Goal: Use online tool/utility: Utilize a website feature to perform a specific function

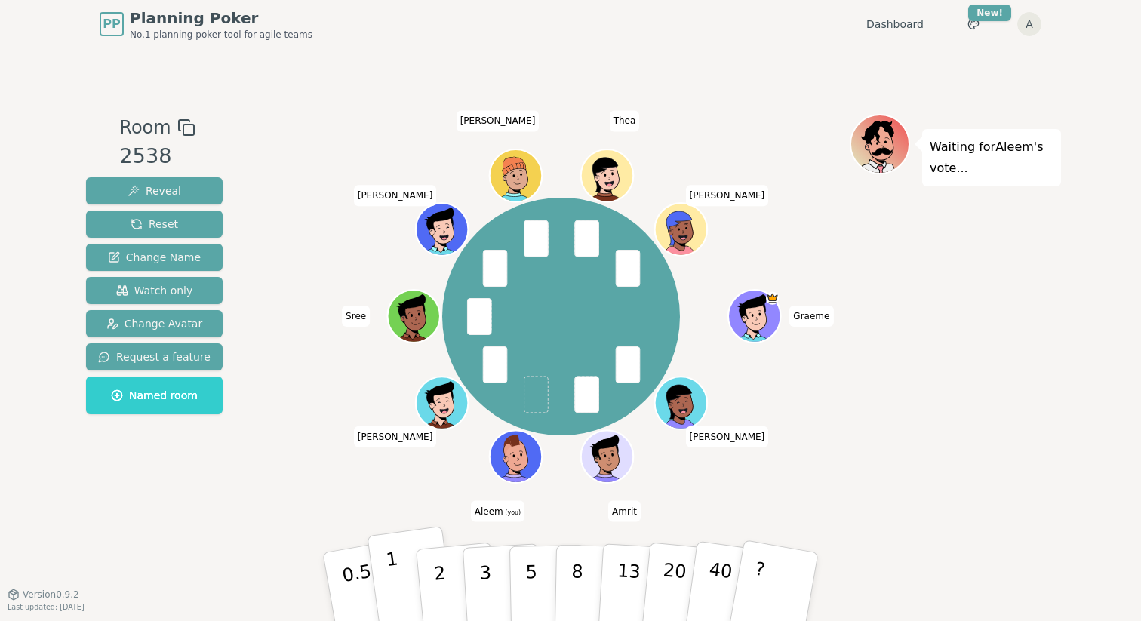
click at [403, 581] on button "1" at bounding box center [412, 587] width 90 height 122
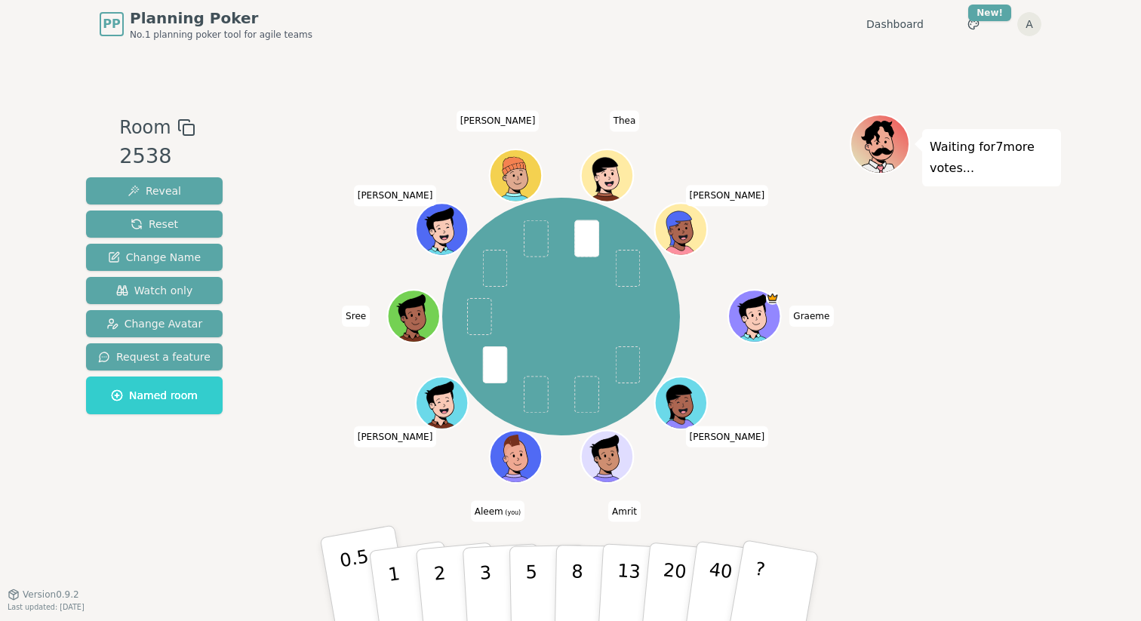
click at [360, 569] on p "0.5" at bounding box center [359, 588] width 42 height 85
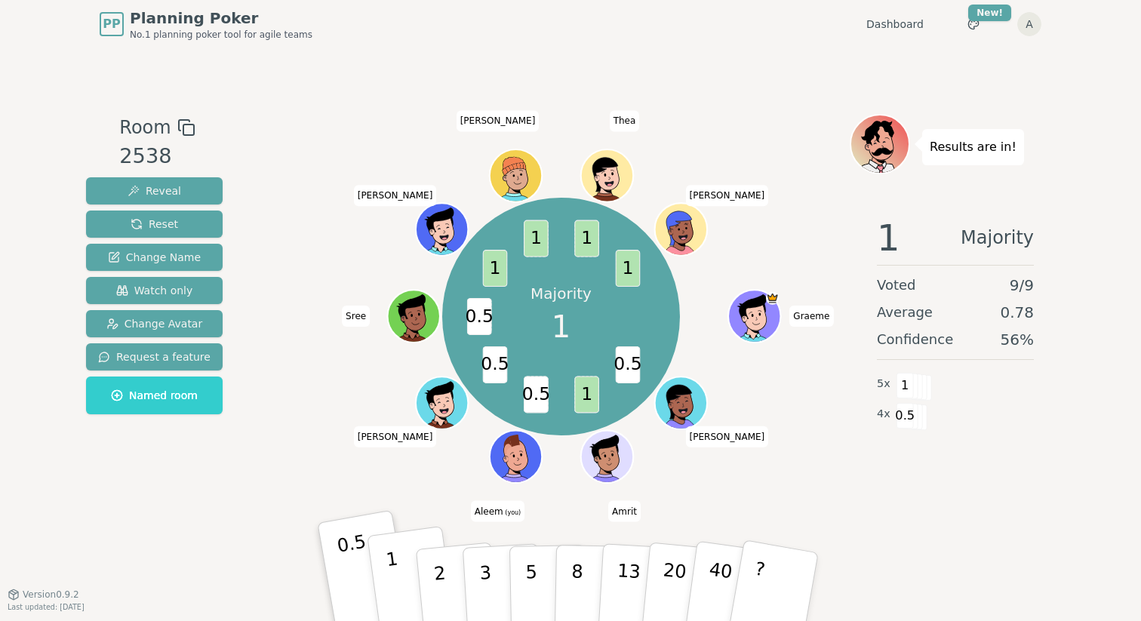
click at [391, 573] on p "1" at bounding box center [396, 589] width 23 height 82
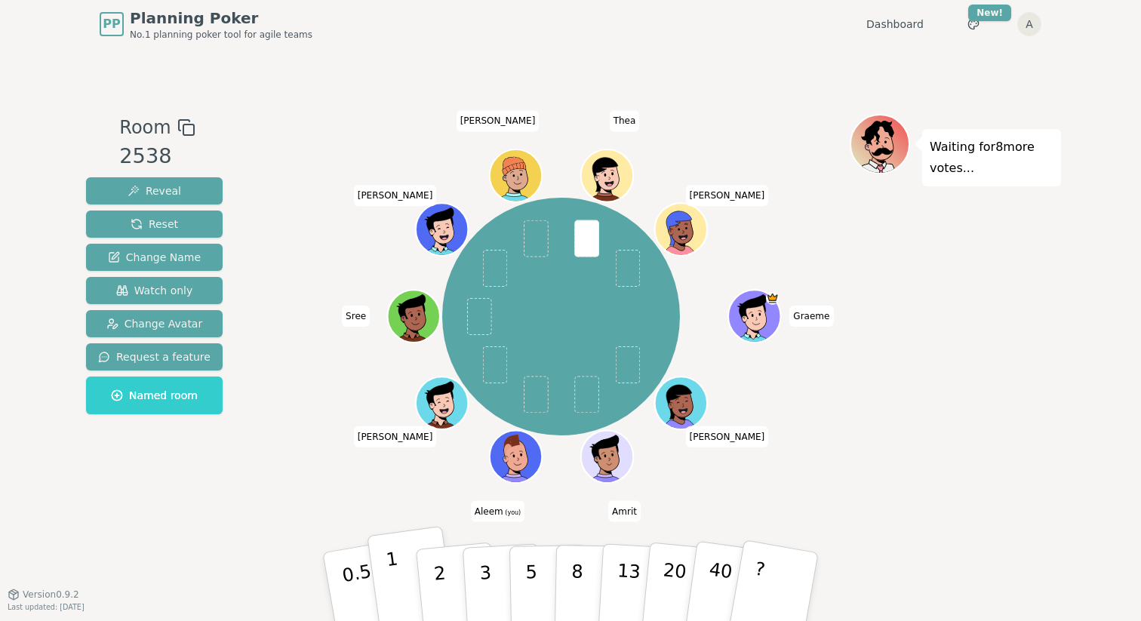
click at [399, 570] on button "1" at bounding box center [412, 587] width 90 height 122
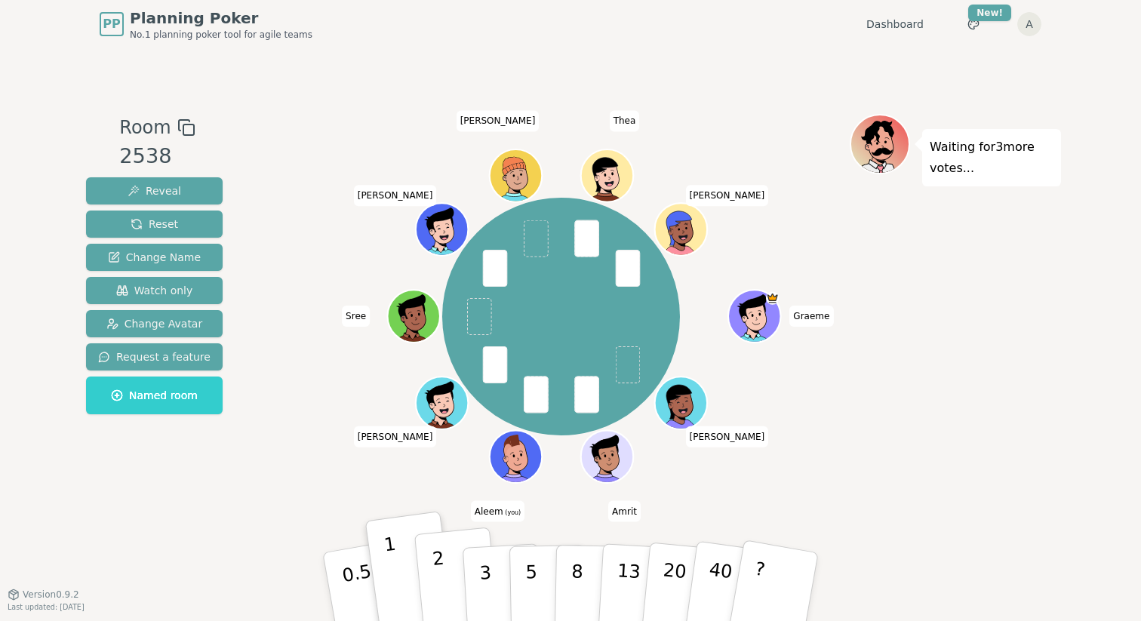
click at [432, 564] on button "2" at bounding box center [457, 587] width 86 height 120
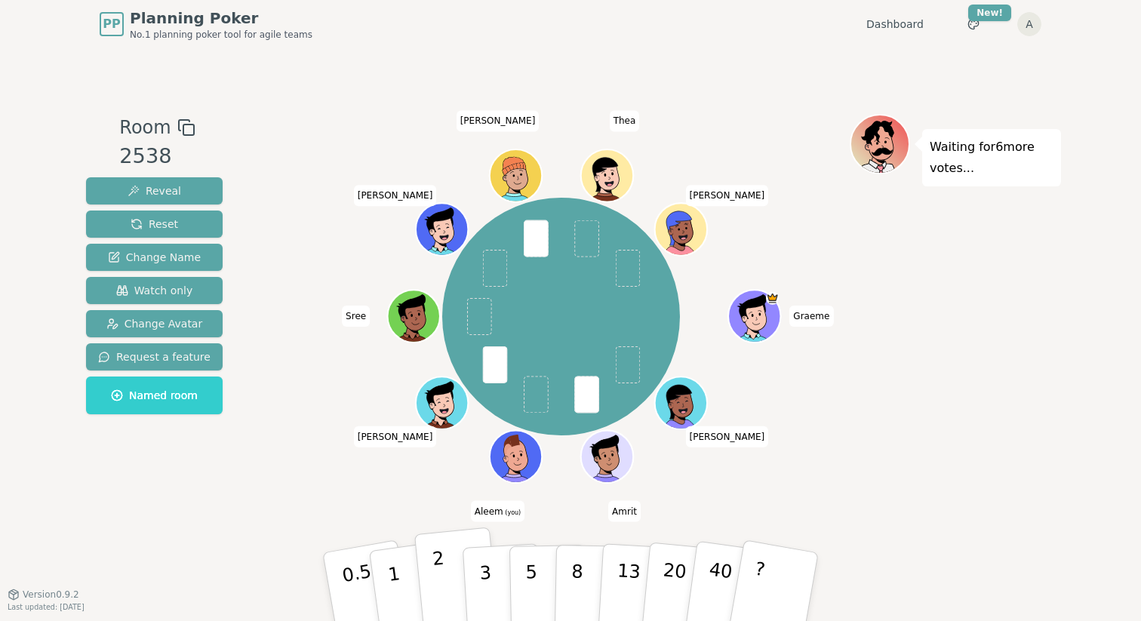
click at [444, 570] on button "2" at bounding box center [457, 587] width 86 height 120
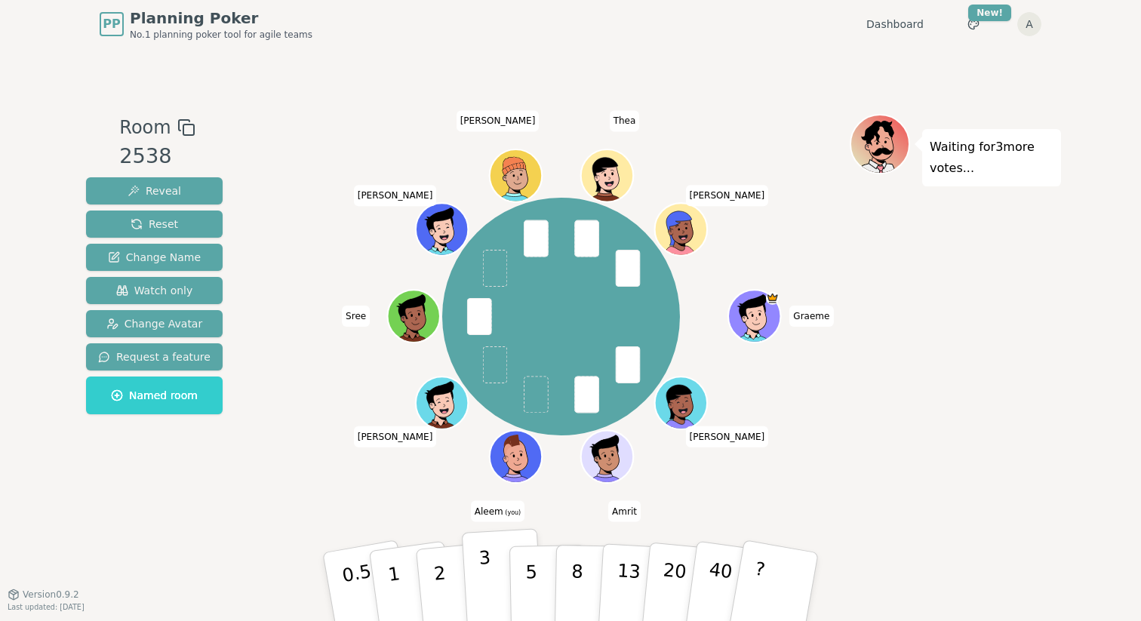
click at [478, 578] on button "3" at bounding box center [503, 587] width 82 height 118
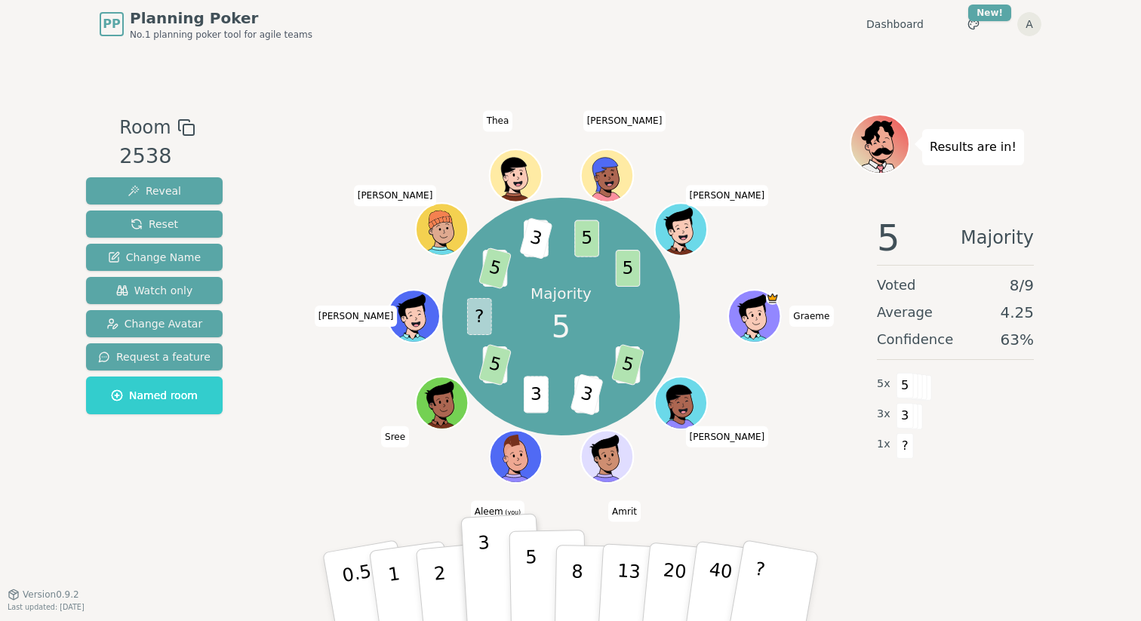
click at [524, 566] on button "5" at bounding box center [548, 587] width 78 height 115
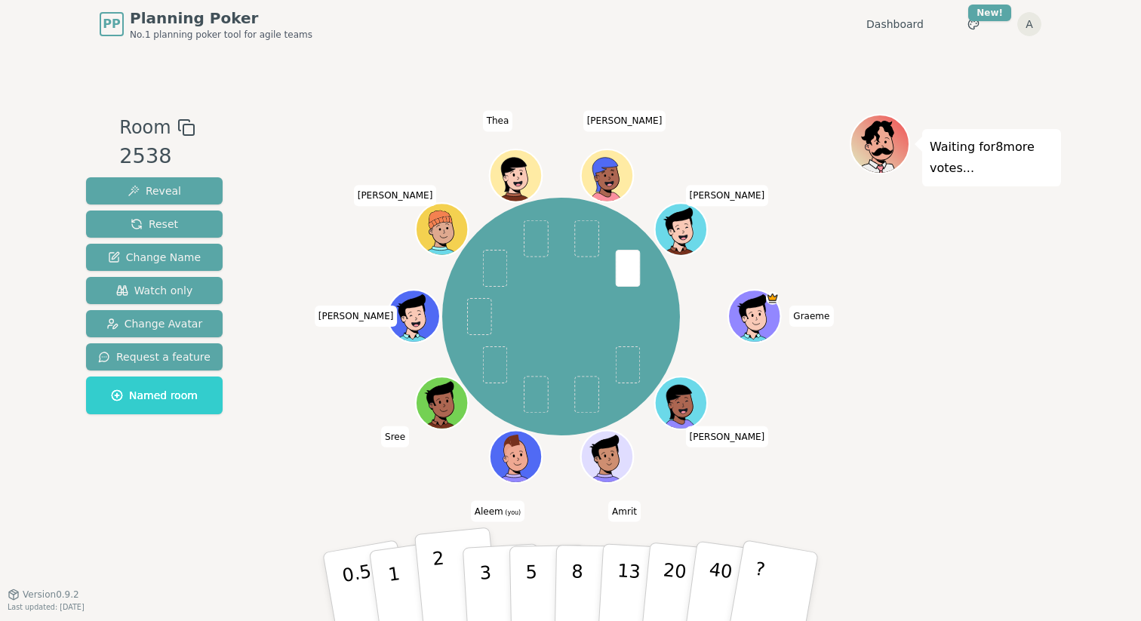
click at [445, 576] on button "2" at bounding box center [457, 587] width 86 height 120
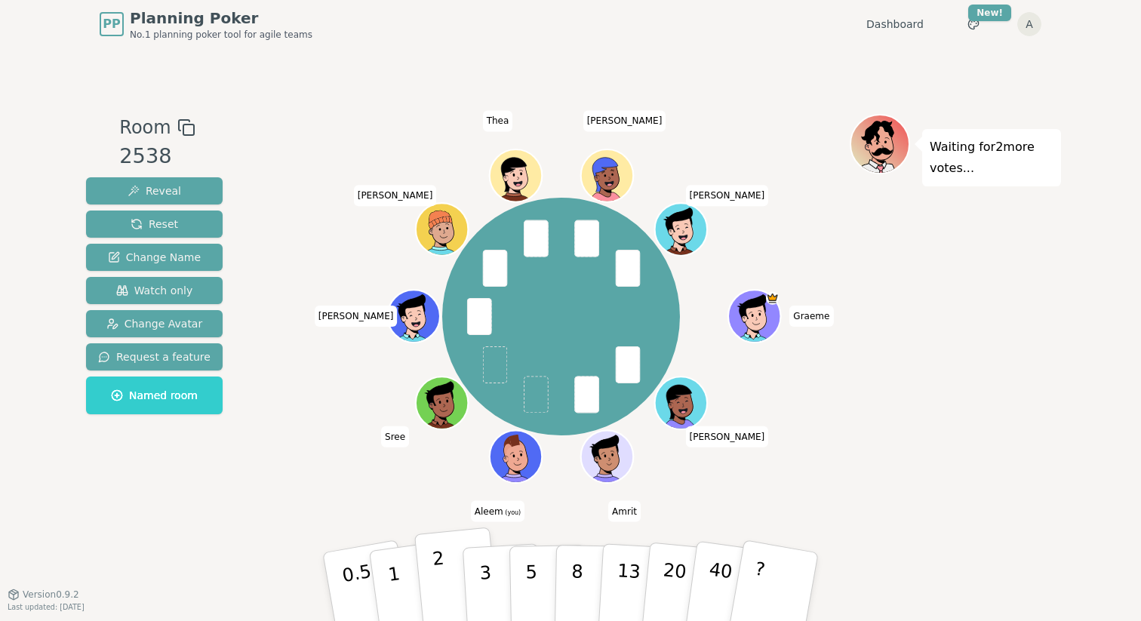
click at [439, 560] on p "2" at bounding box center [442, 589] width 20 height 82
click at [440, 573] on p "2" at bounding box center [442, 589] width 20 height 82
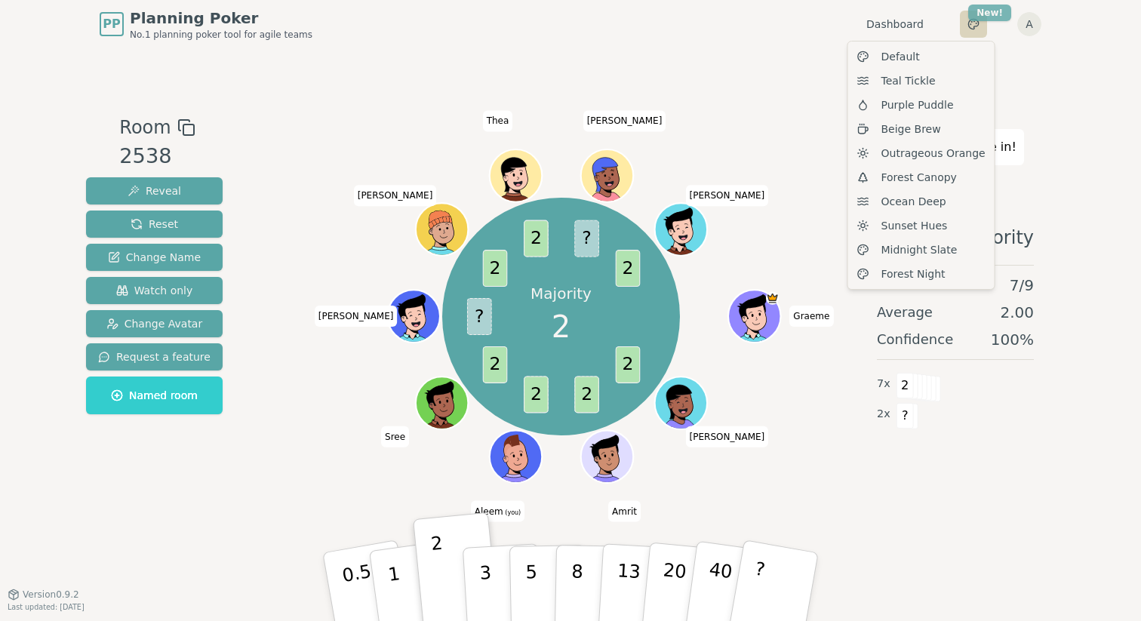
click at [973, 18] on html "PP Planning Poker No.1 planning poker tool for agile teams Dashboard Toggle the…" at bounding box center [570, 310] width 1141 height 621
click at [937, 103] on span "Purple Puddle" at bounding box center [917, 104] width 72 height 15
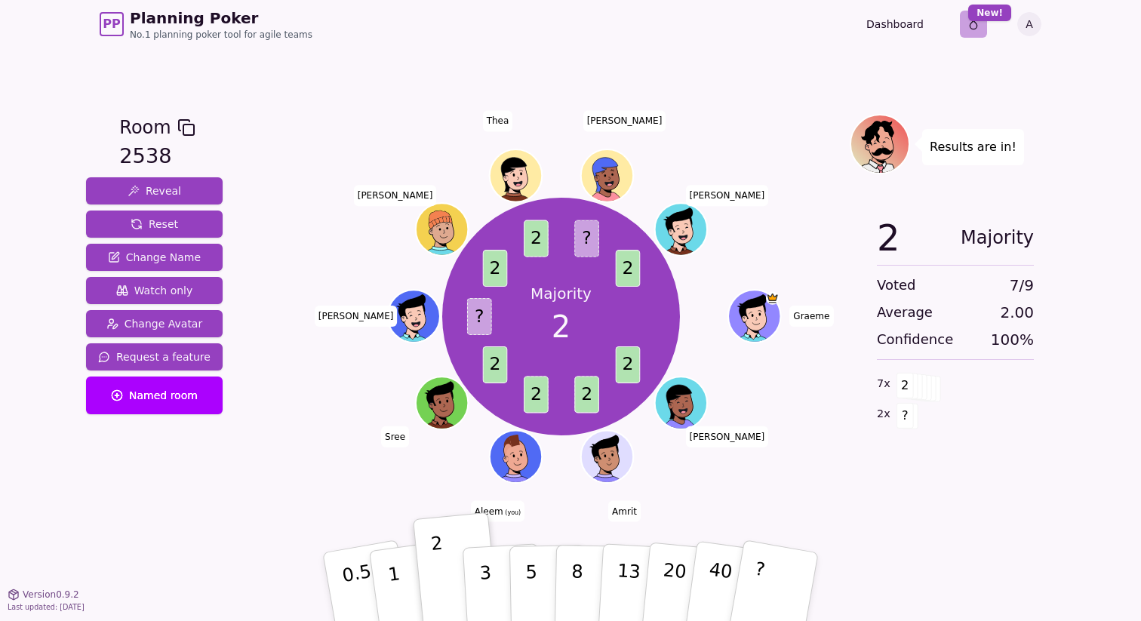
click at [979, 23] on html "PP Planning Poker No.1 planning poker tool for agile teams Dashboard Toggle the…" at bounding box center [570, 310] width 1141 height 621
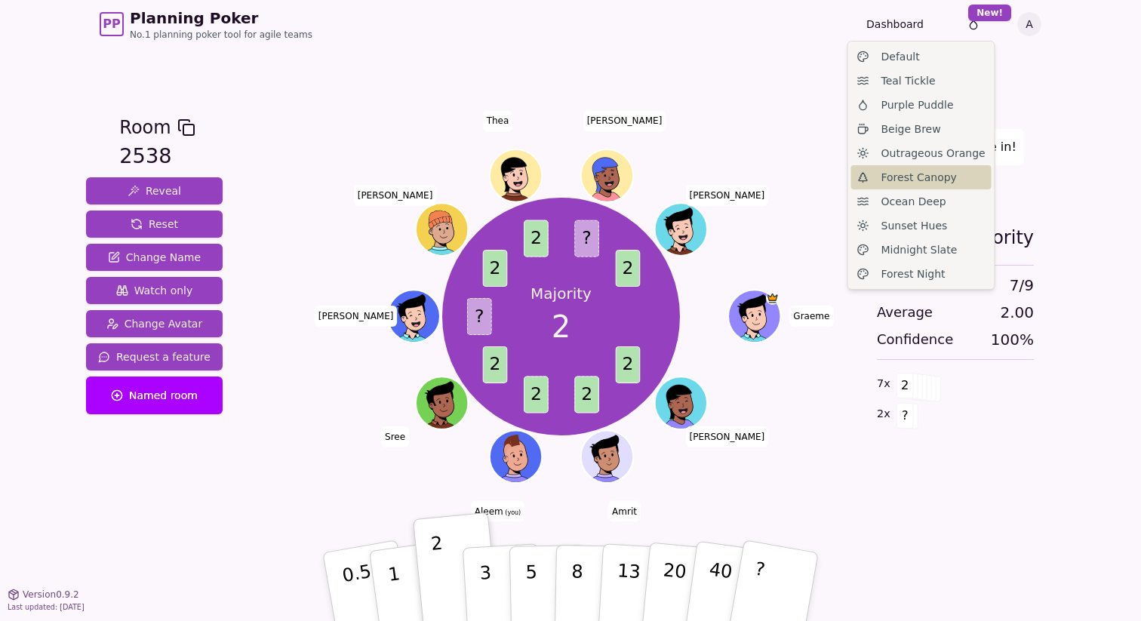
click at [932, 174] on span "Forest Canopy" at bounding box center [918, 177] width 75 height 15
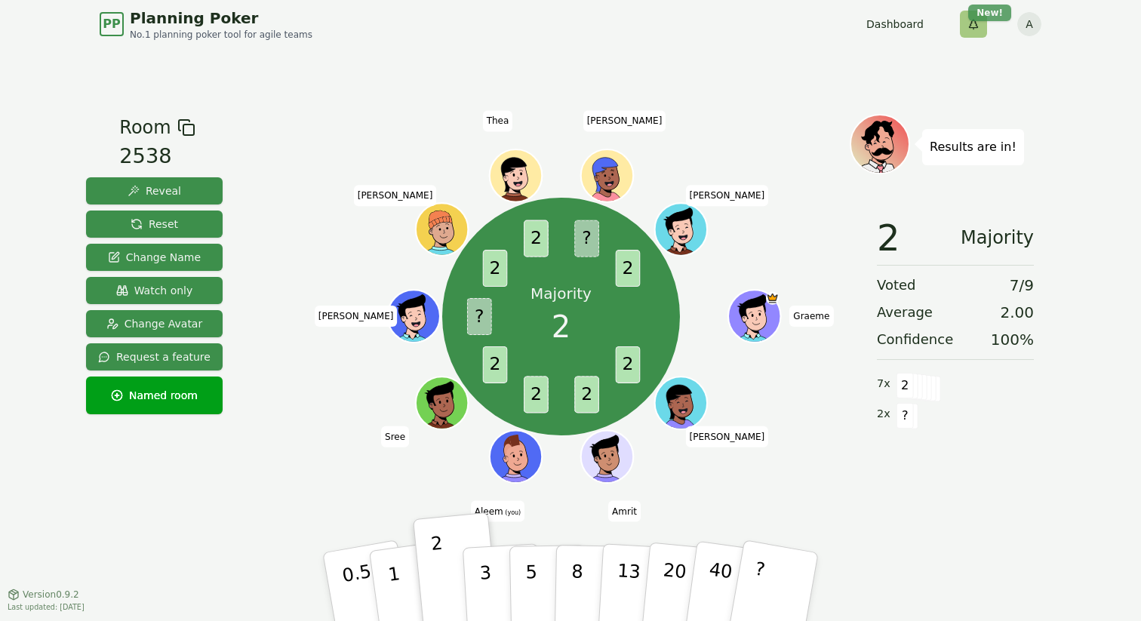
click at [976, 17] on html "PP Planning Poker No.1 planning poker tool for agile teams Dashboard Toggle the…" at bounding box center [570, 310] width 1141 height 621
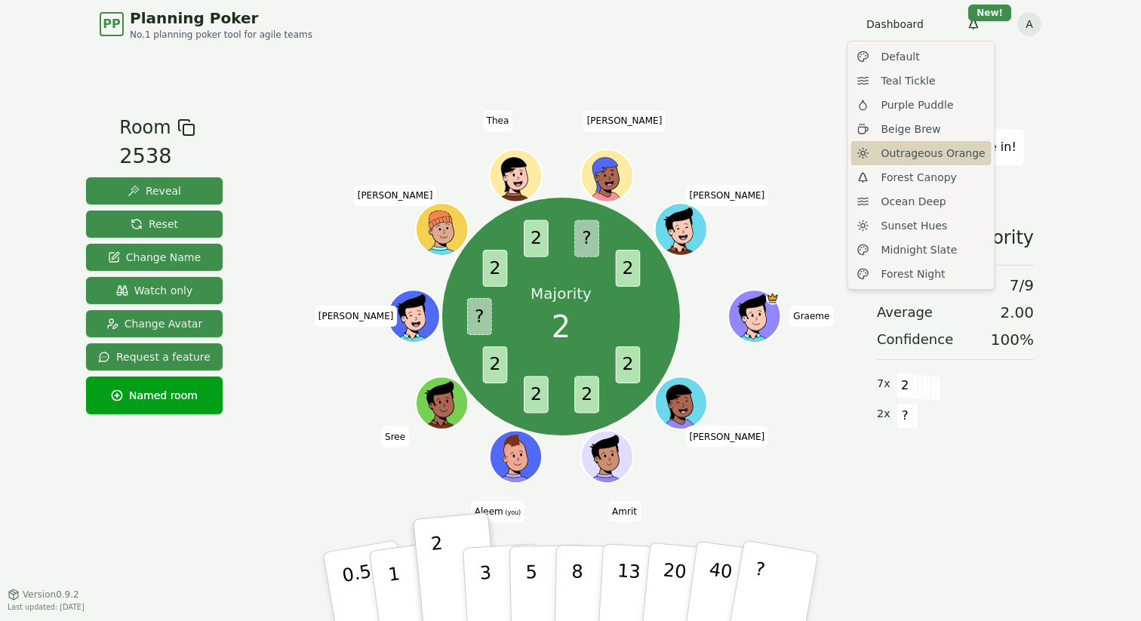
click at [905, 155] on span "Outrageous Orange" at bounding box center [933, 153] width 104 height 15
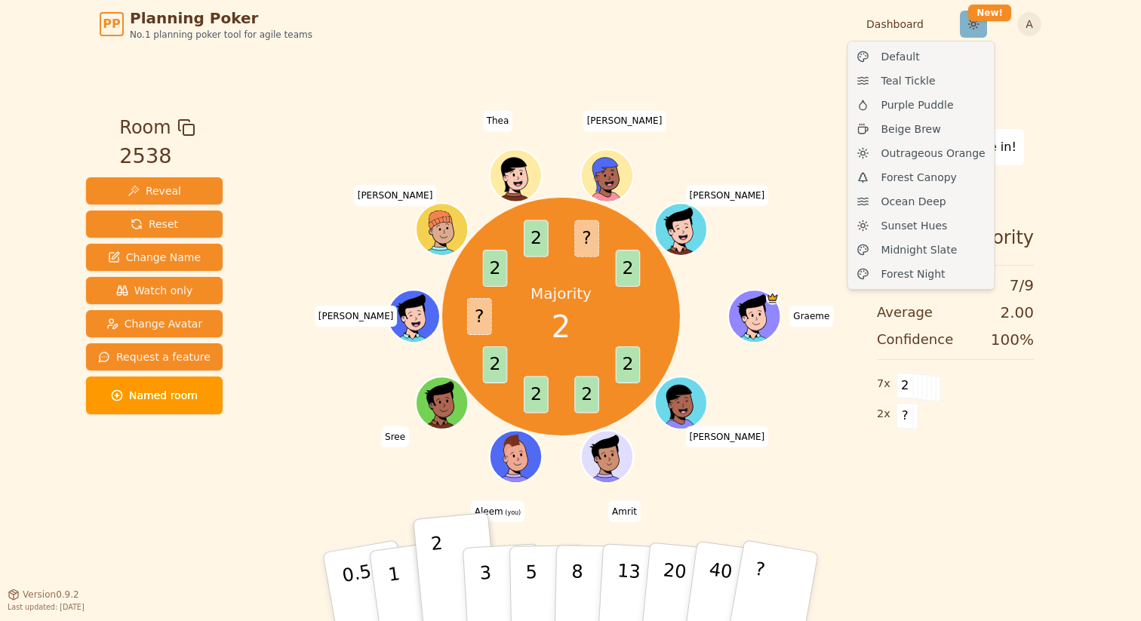
click at [974, 30] on html "PP Planning Poker No.1 planning poker tool for agile teams Dashboard Toggle the…" at bounding box center [570, 310] width 1141 height 621
click at [911, 228] on span "Sunset Hues" at bounding box center [914, 225] width 66 height 15
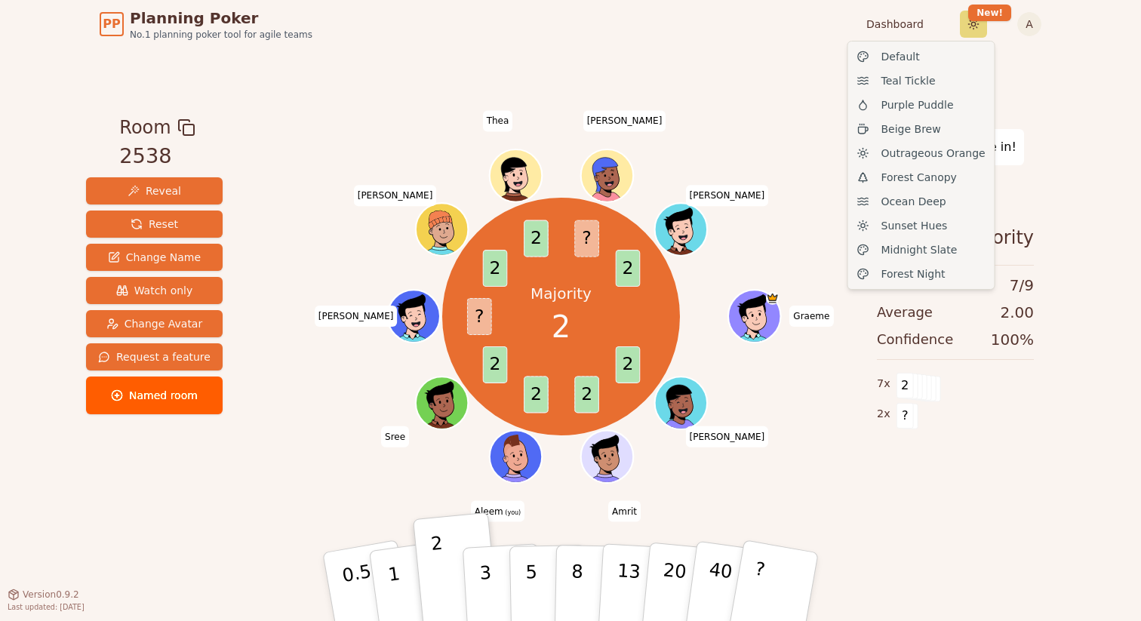
click at [974, 26] on html "PP Planning Poker No.1 planning poker tool for agile teams Dashboard Toggle the…" at bounding box center [570, 310] width 1141 height 621
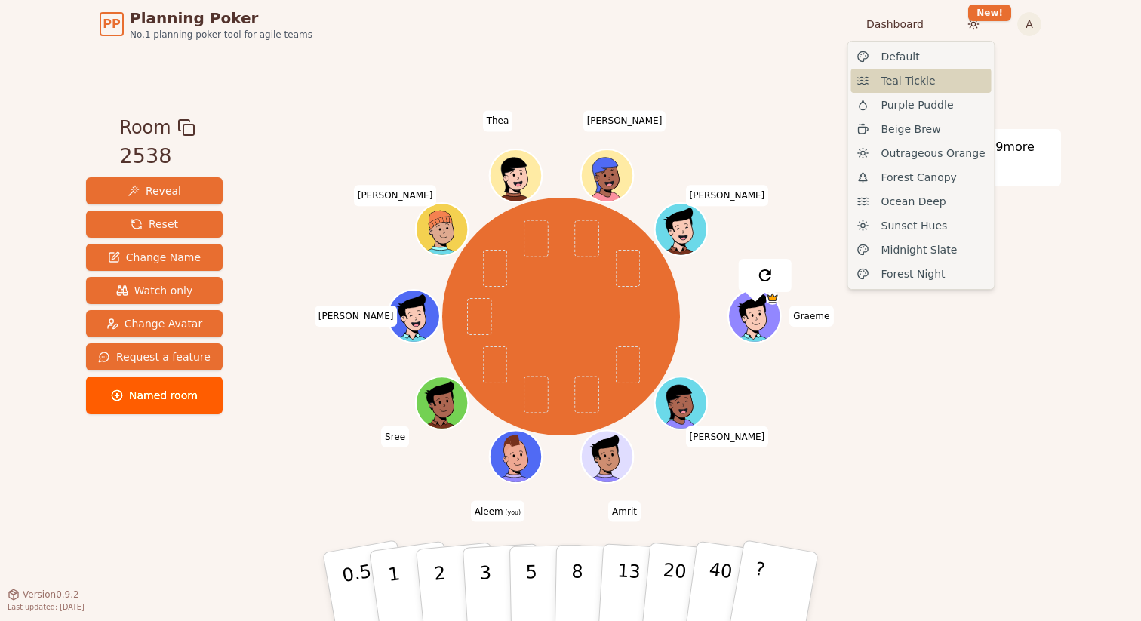
click at [898, 86] on span "Teal Tickle" at bounding box center [908, 80] width 54 height 15
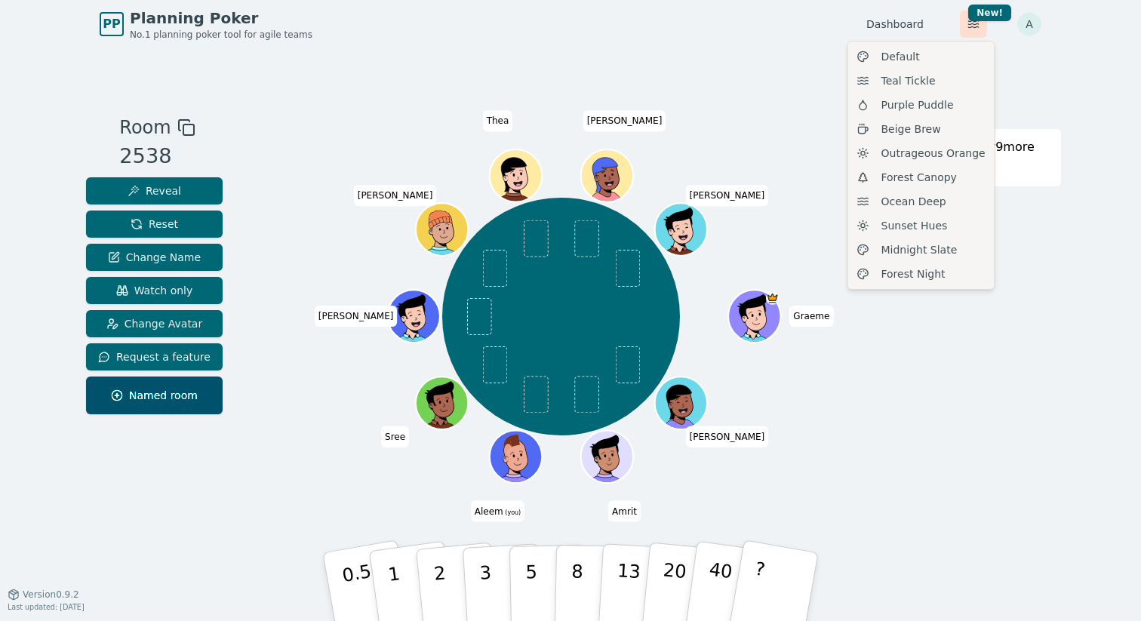
click at [971, 20] on html "PP Planning Poker No.1 planning poker tool for agile teams Dashboard Toggle the…" at bounding box center [570, 310] width 1141 height 621
click at [903, 234] on div "Sunset Hues" at bounding box center [921, 226] width 140 height 24
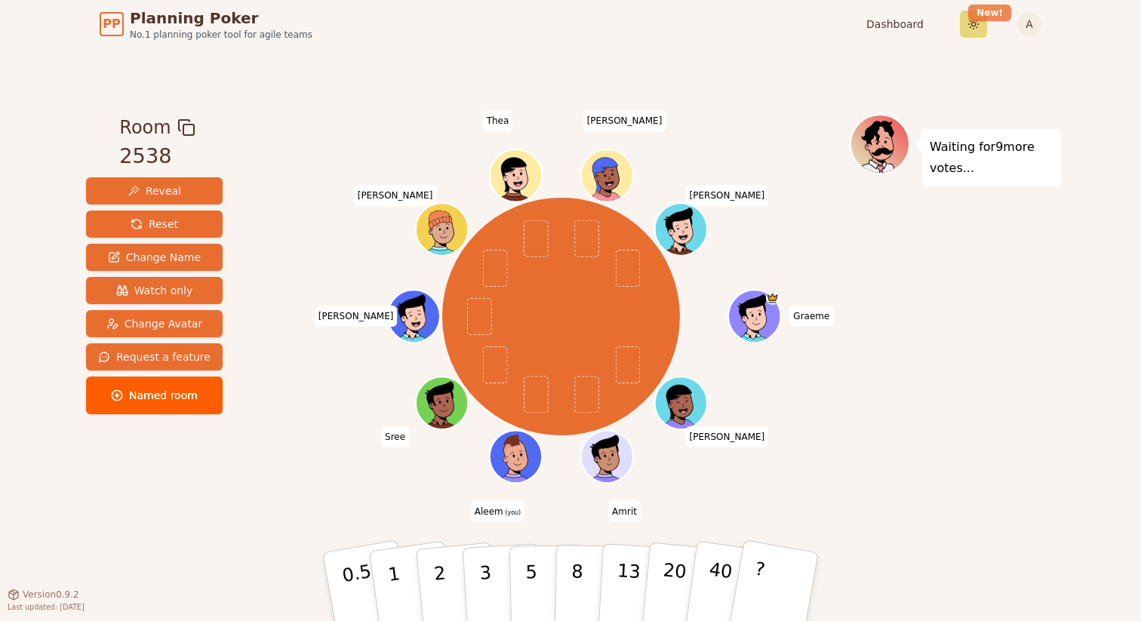
click at [982, 17] on html "PP Planning Poker No.1 planning poker tool for agile teams Dashboard Toggle the…" at bounding box center [570, 310] width 1141 height 621
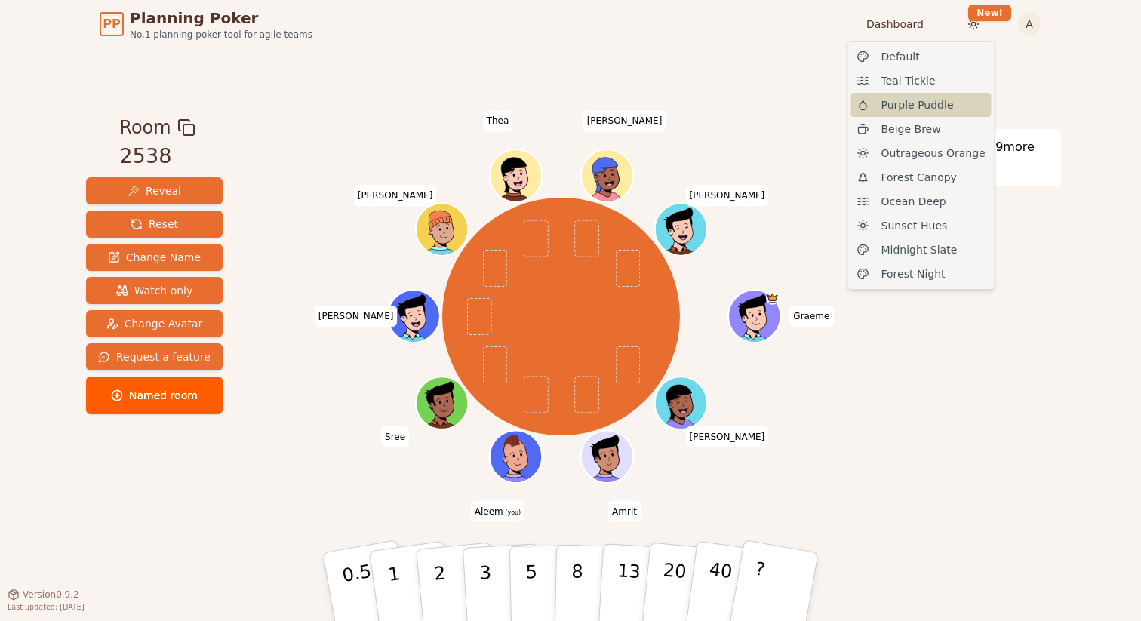
click at [917, 109] on span "Purple Puddle" at bounding box center [917, 104] width 72 height 15
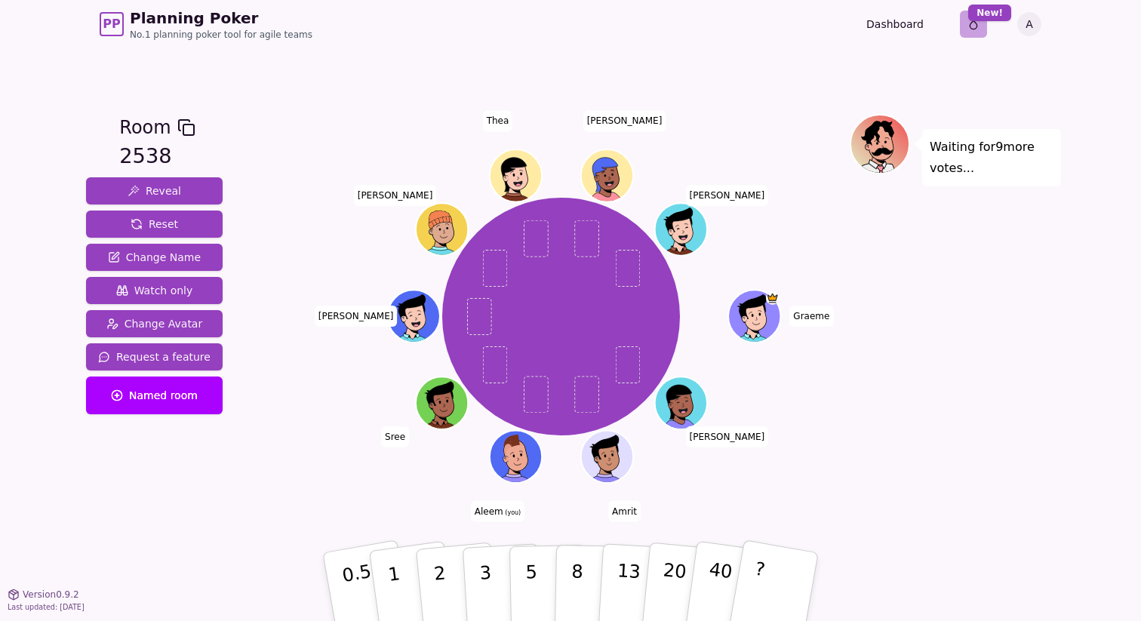
click at [982, 30] on html "PP Planning Poker No.1 planning poker tool for agile teams Dashboard Toggle the…" at bounding box center [570, 310] width 1141 height 621
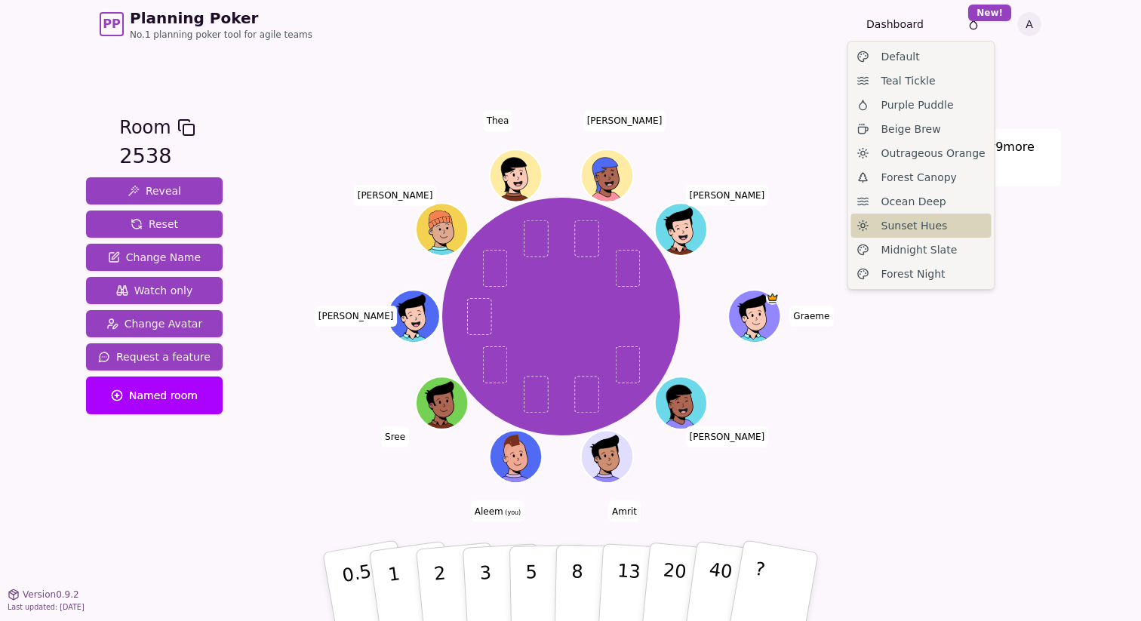
click at [927, 223] on span "Sunset Hues" at bounding box center [914, 225] width 66 height 15
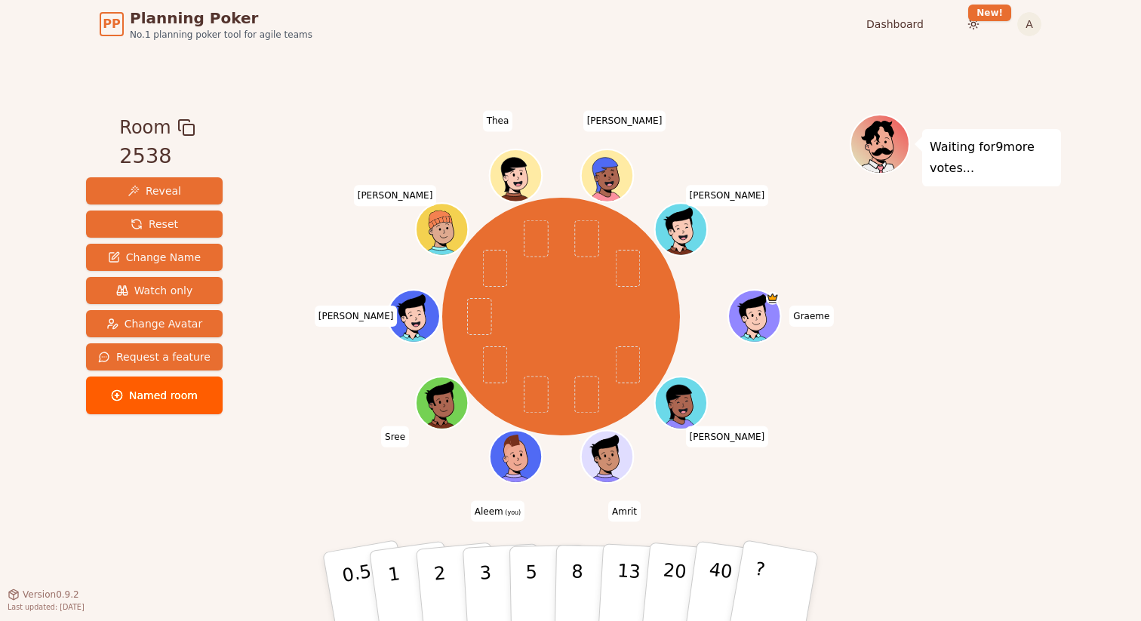
click at [913, 311] on div "Waiting for 9 more votes..." at bounding box center [955, 321] width 211 height 415
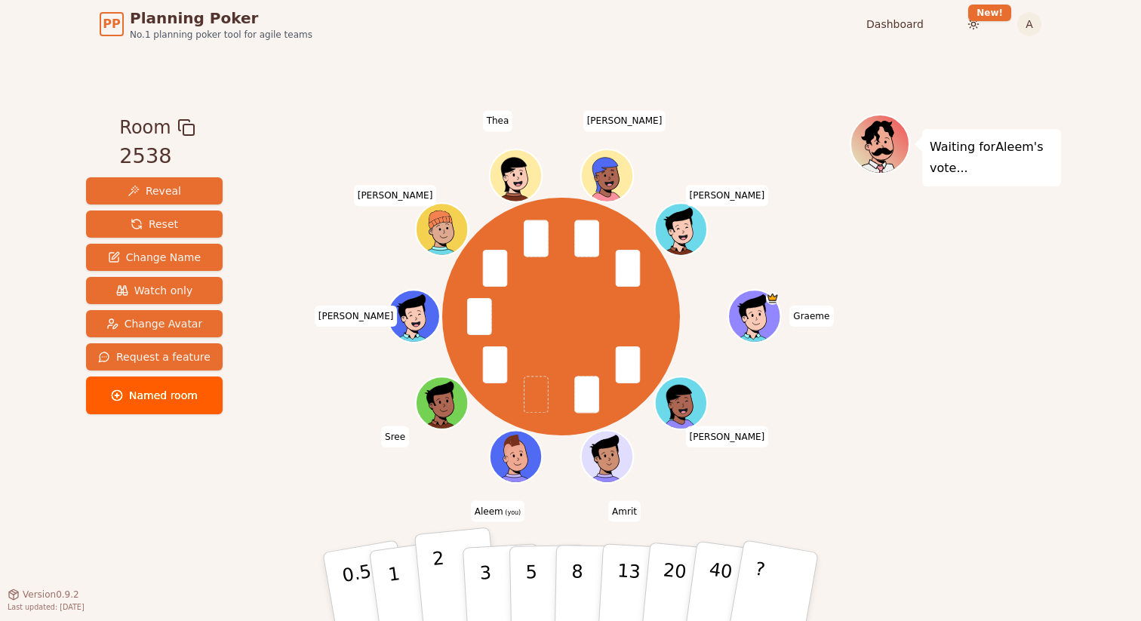
click at [443, 573] on p "2" at bounding box center [442, 589] width 20 height 82
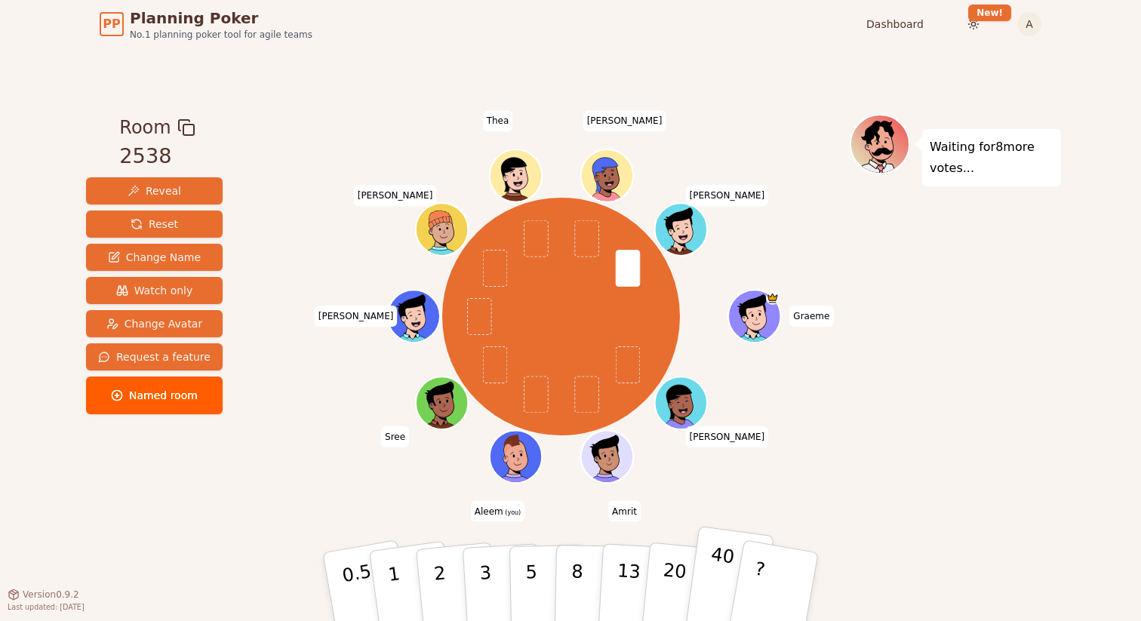
click at [706, 560] on button "40" at bounding box center [729, 587] width 90 height 122
click at [671, 558] on p "20" at bounding box center [673, 585] width 31 height 83
click at [636, 559] on p "13" at bounding box center [628, 586] width 28 height 83
click at [577, 555] on p "8" at bounding box center [576, 586] width 13 height 81
click at [521, 555] on button "5" at bounding box center [548, 587] width 78 height 115
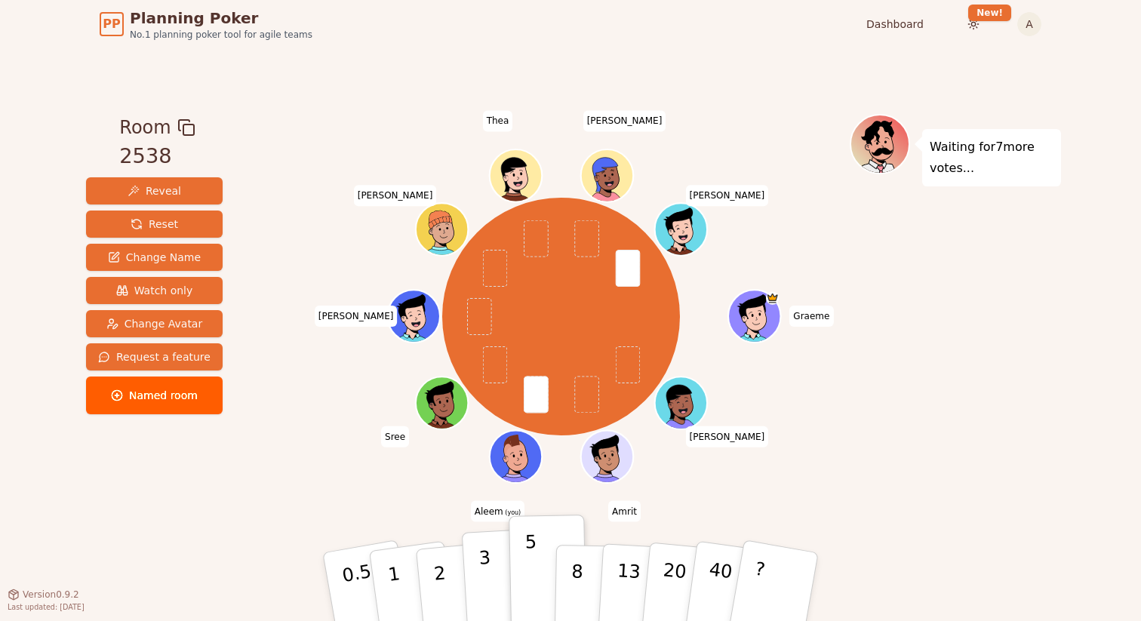
click at [472, 558] on button "3" at bounding box center [503, 587] width 82 height 118
click at [428, 558] on button "2" at bounding box center [457, 587] width 86 height 120
click at [395, 558] on button "1" at bounding box center [412, 587] width 90 height 122
click at [344, 560] on p "0.5" at bounding box center [359, 588] width 42 height 85
click at [386, 561] on button "1" at bounding box center [412, 587] width 90 height 122
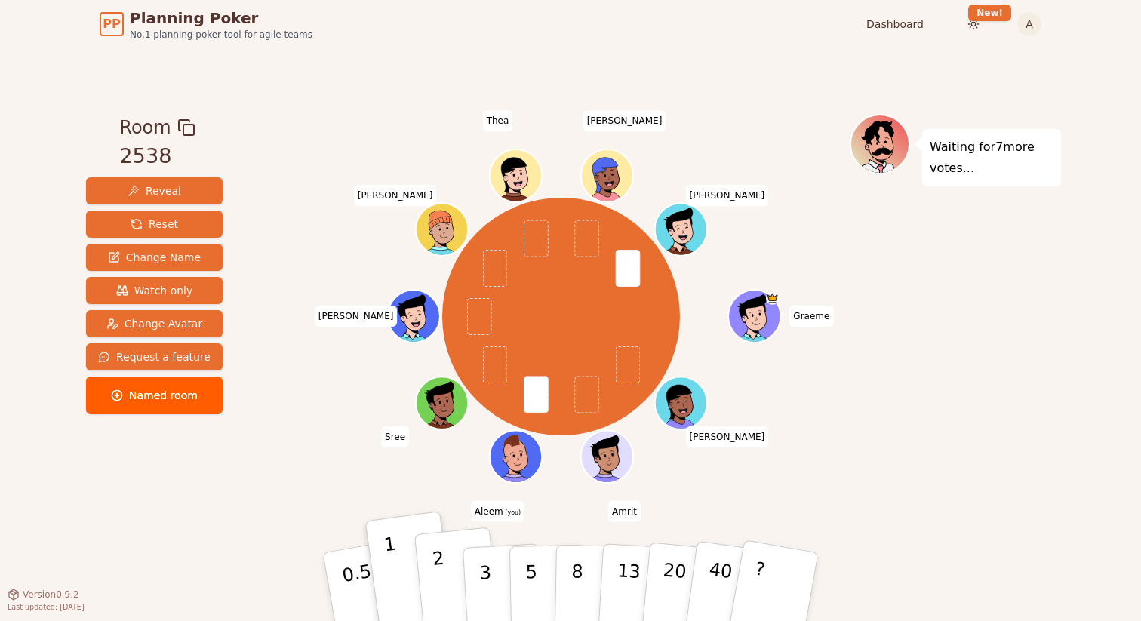
click at [433, 571] on p "2" at bounding box center [442, 589] width 20 height 82
click at [491, 587] on button "3" at bounding box center [503, 587] width 82 height 118
click at [531, 587] on p "5" at bounding box center [531, 586] width 13 height 81
click at [594, 590] on button "8" at bounding box center [594, 587] width 78 height 115
click at [636, 590] on button "13" at bounding box center [639, 587] width 82 height 118
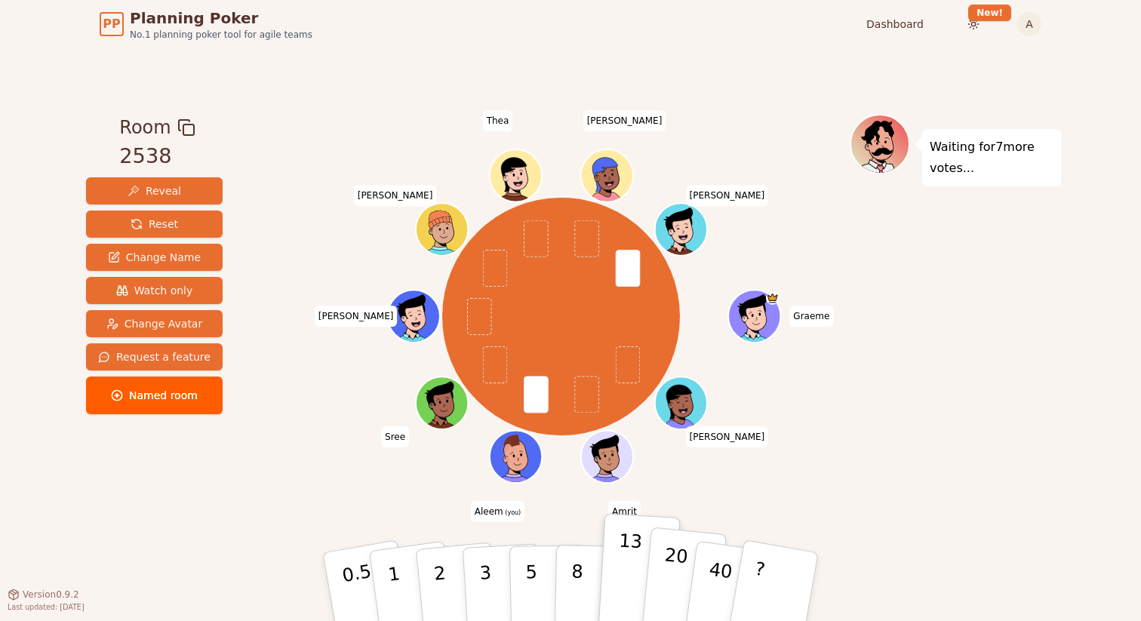
click at [685, 589] on button "20" at bounding box center [684, 587] width 86 height 120
click at [710, 586] on p "40" at bounding box center [719, 586] width 34 height 84
click at [596, 568] on button "8" at bounding box center [594, 587] width 78 height 115
click at [619, 572] on p "13" at bounding box center [628, 586] width 28 height 83
click at [512, 576] on button "5" at bounding box center [548, 587] width 78 height 115
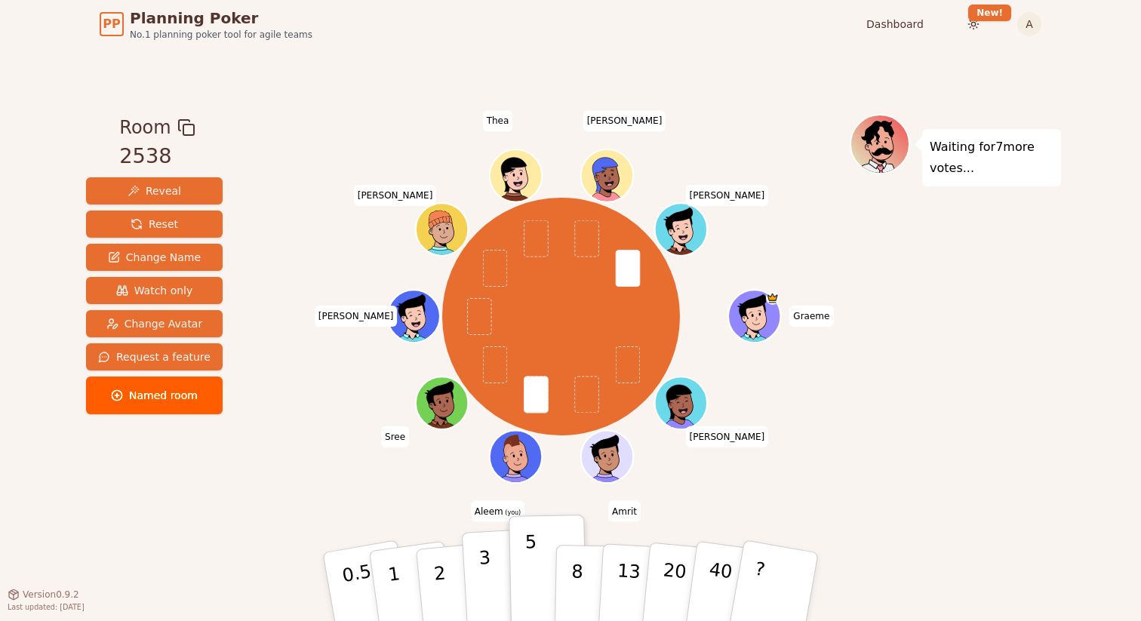
click at [490, 575] on p "3" at bounding box center [486, 588] width 17 height 82
click at [591, 583] on button "8" at bounding box center [594, 587] width 78 height 115
click at [626, 586] on p "13" at bounding box center [628, 586] width 28 height 83
click at [434, 577] on p "2" at bounding box center [442, 589] width 20 height 82
click at [484, 578] on p "3" at bounding box center [486, 588] width 17 height 82
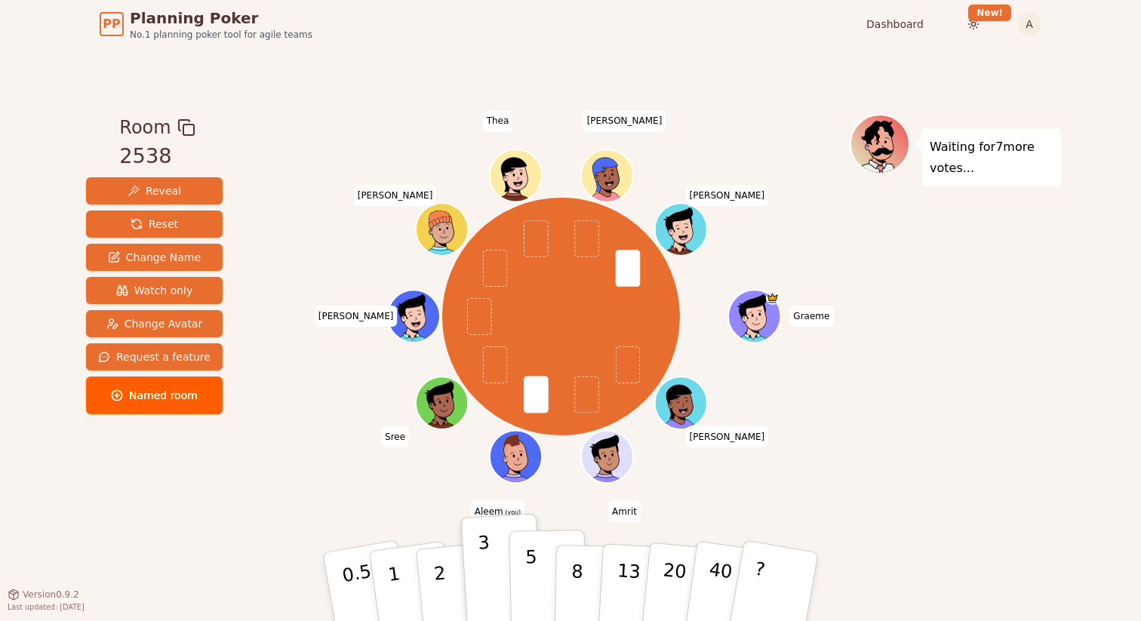
click at [524, 574] on button "5" at bounding box center [548, 587] width 78 height 115
click at [493, 574] on button "3" at bounding box center [503, 587] width 82 height 118
click at [538, 572] on button "5" at bounding box center [548, 587] width 78 height 115
click at [484, 573] on p "3" at bounding box center [486, 588] width 17 height 82
